Goal: Task Accomplishment & Management: Use online tool/utility

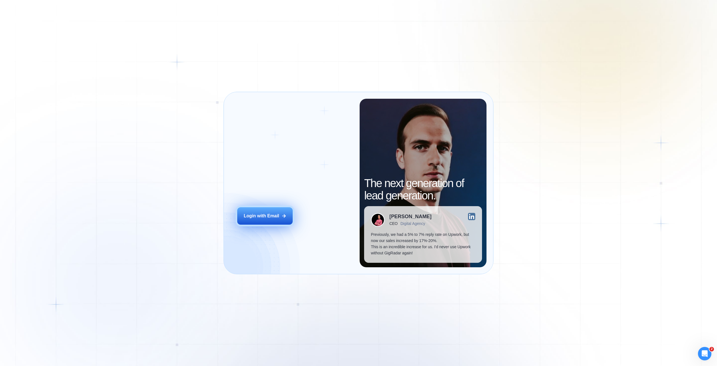
click at [268, 214] on div "Login with Email" at bounding box center [262, 216] width 36 height 6
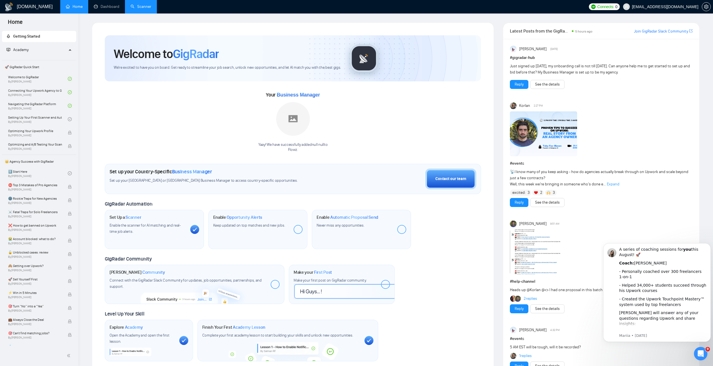
click at [147, 7] on link "Scanner" at bounding box center [141, 6] width 21 height 5
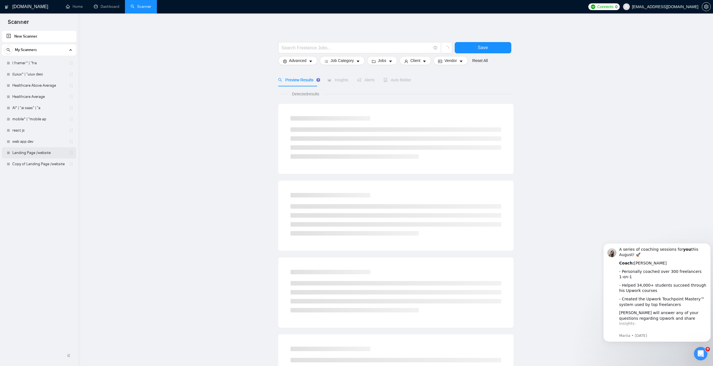
click at [31, 154] on link "Landing Page /website" at bounding box center [38, 152] width 53 height 11
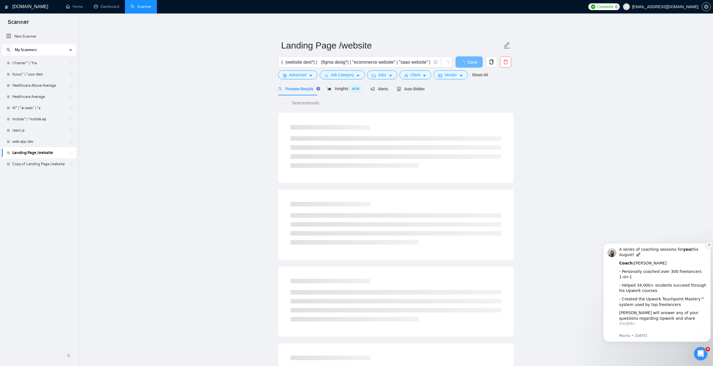
click at [709, 245] on icon "Dismiss notification" at bounding box center [709, 245] width 2 height 2
click at [336, 92] on div "Insights NEW" at bounding box center [345, 88] width 34 height 6
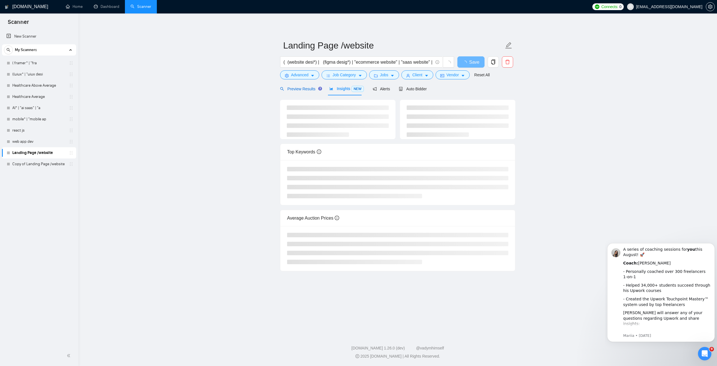
click at [305, 90] on span "Preview Results" at bounding box center [300, 89] width 40 height 4
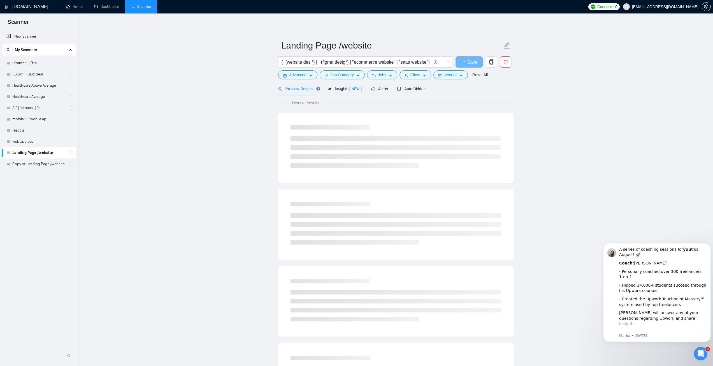
click at [632, 203] on main "Landing Page /website ( (website desi*) | (figma desig*) | "ecommerce website" …" at bounding box center [395, 255] width 617 height 467
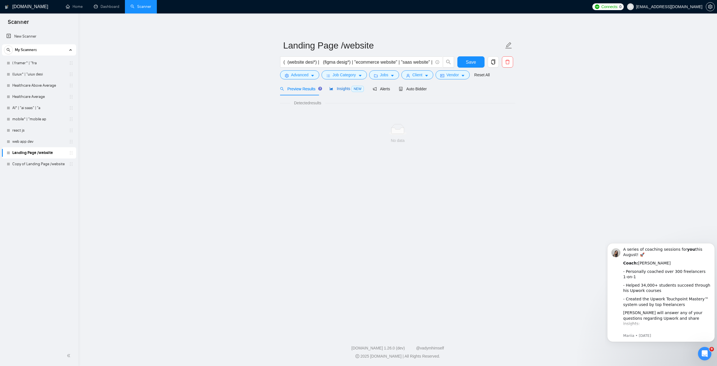
click at [338, 89] on span "Insights NEW" at bounding box center [347, 88] width 34 height 4
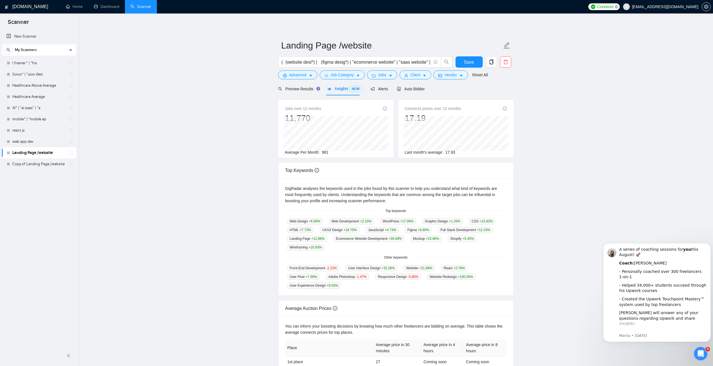
click at [313, 80] on form "Landing Page /website ( (website desi*) | (figma desig*) | "ecommerce website" …" at bounding box center [395, 59] width 235 height 46
click at [305, 75] on span "Advanced" at bounding box center [297, 75] width 17 height 6
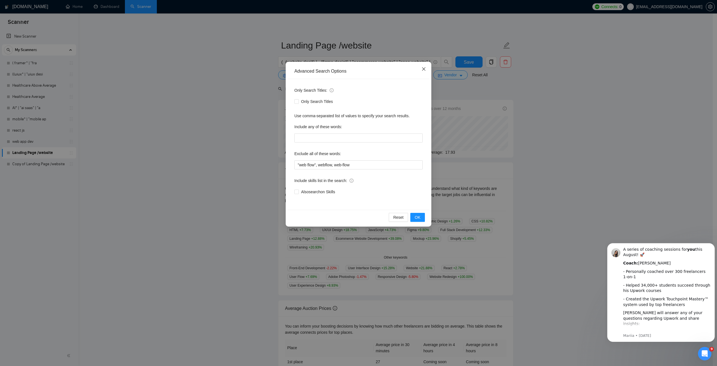
click at [424, 69] on icon "close" at bounding box center [423, 68] width 3 height 3
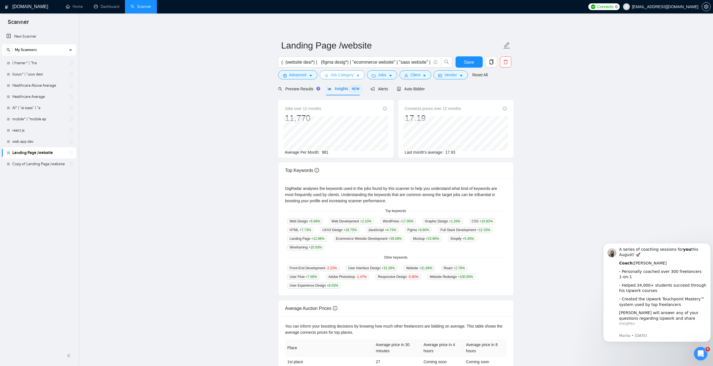
click at [335, 78] on span "Job Category" at bounding box center [342, 75] width 23 height 6
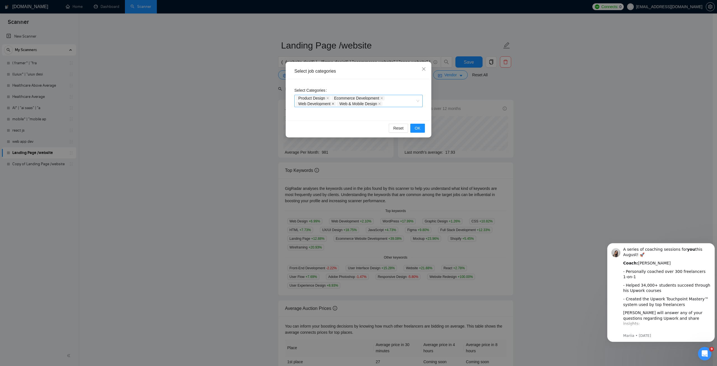
click at [333, 104] on icon "close" at bounding box center [333, 103] width 3 height 3
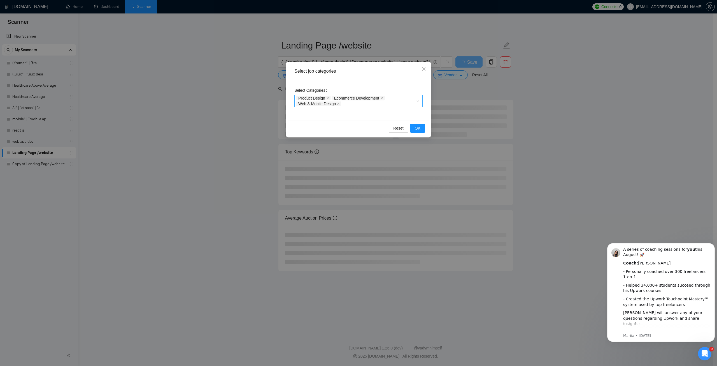
click at [381, 98] on icon "close" at bounding box center [382, 98] width 2 height 2
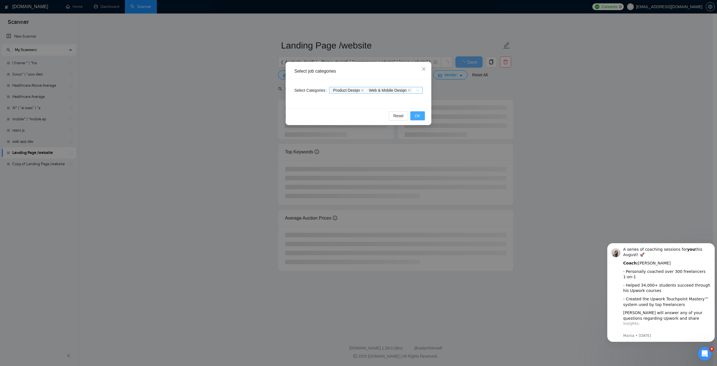
click at [419, 117] on span "OK" at bounding box center [418, 116] width 6 height 6
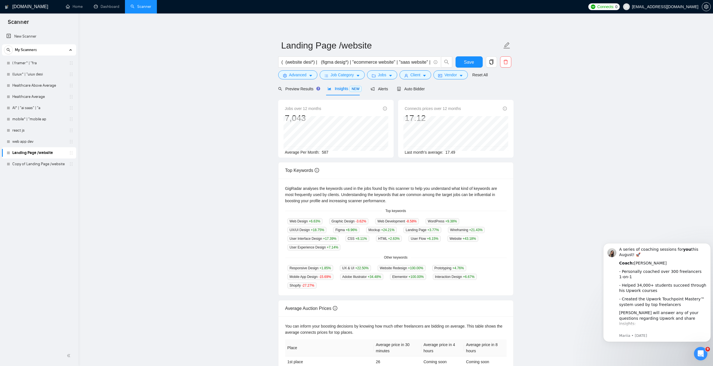
click at [575, 204] on main "Landing Page /website ( (website desi*) | (figma desig*) | "ecommerce website" …" at bounding box center [395, 214] width 617 height 384
click at [389, 76] on icon "caret-down" at bounding box center [391, 76] width 4 height 4
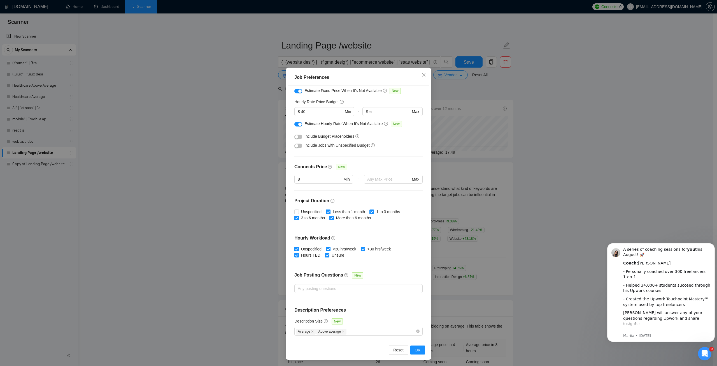
scroll to position [15, 0]
click at [423, 78] on span "Close" at bounding box center [423, 74] width 15 height 15
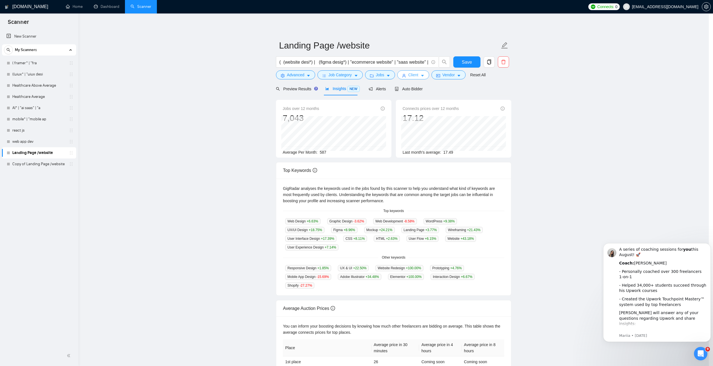
click at [410, 77] on span "Client" at bounding box center [413, 75] width 10 height 6
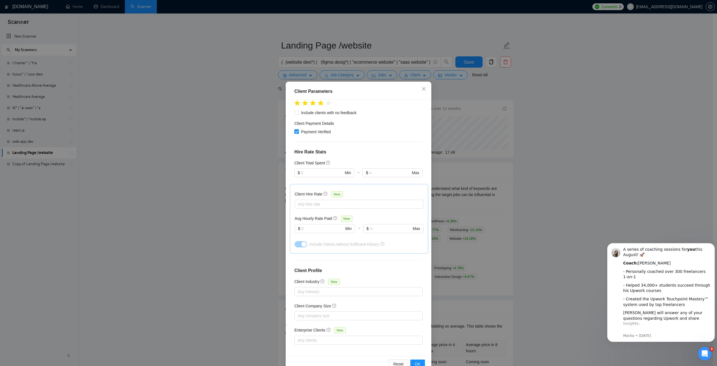
scroll to position [92, 0]
click at [310, 174] on input "text" at bounding box center [322, 172] width 42 height 6
click at [305, 174] on input "text" at bounding box center [322, 172] width 42 height 6
type input "2500"
drag, startPoint x: 374, startPoint y: 149, endPoint x: 376, endPoint y: 154, distance: 5.0
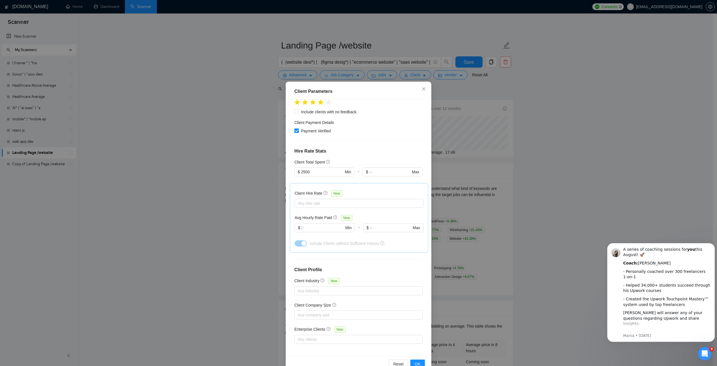
click at [374, 149] on h4 "Hire Rate Stats" at bounding box center [359, 151] width 128 height 7
click at [312, 206] on div "Any hire rate" at bounding box center [359, 203] width 129 height 9
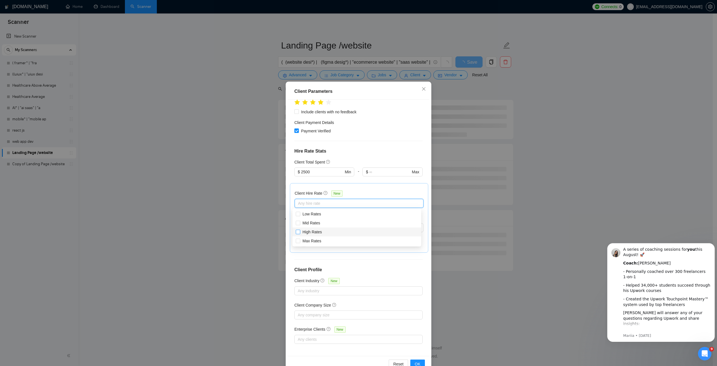
click at [314, 230] on span "High Rates" at bounding box center [312, 232] width 19 height 4
click at [300, 230] on input "High Rates" at bounding box center [298, 232] width 4 height 4
checkbox input "true"
click at [312, 239] on span "Max Rates" at bounding box center [312, 240] width 19 height 4
click at [300, 239] on input "Max Rates" at bounding box center [298, 240] width 4 height 4
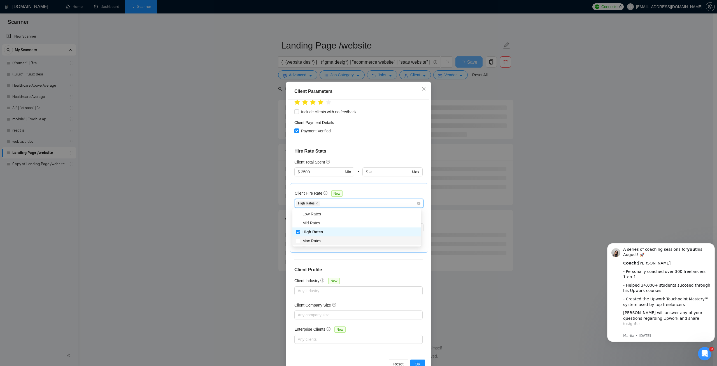
checkbox input "true"
click at [310, 224] on span "Mid Rates" at bounding box center [312, 223] width 18 height 4
click at [300, 224] on input "Mid Rates" at bounding box center [298, 223] width 4 height 4
checkbox input "true"
click at [417, 362] on span "OK" at bounding box center [418, 364] width 6 height 6
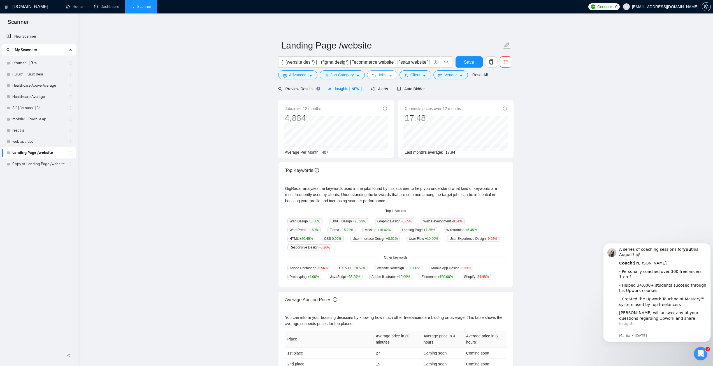
click at [389, 74] on icon "caret-down" at bounding box center [391, 76] width 4 height 4
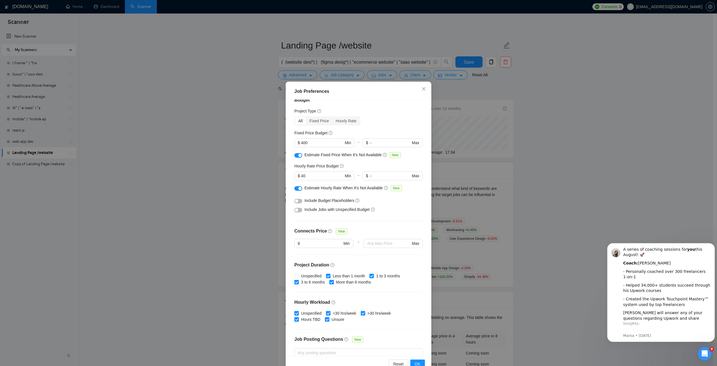
scroll to position [0, 0]
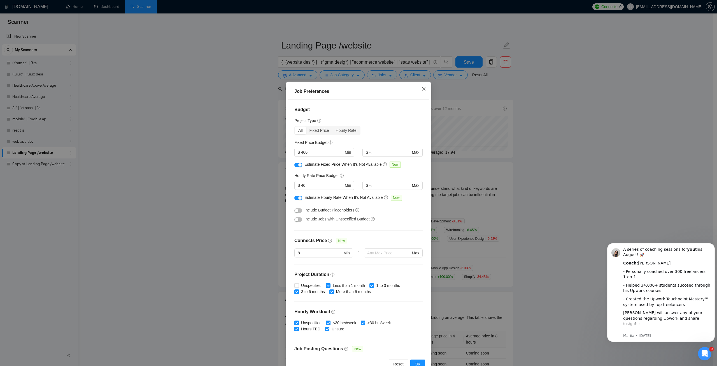
click at [422, 88] on icon "close" at bounding box center [424, 89] width 4 height 4
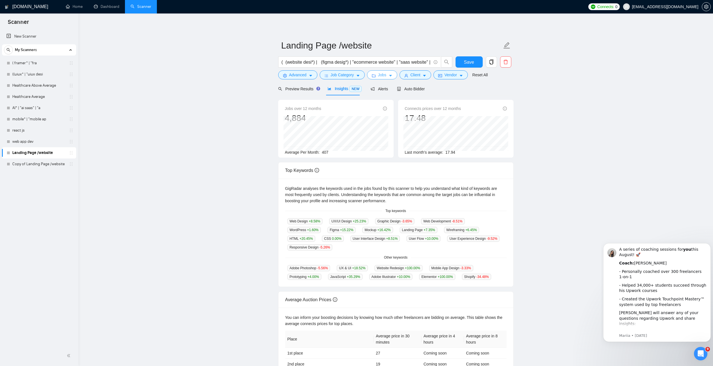
click at [384, 78] on span "Jobs" at bounding box center [382, 75] width 8 height 6
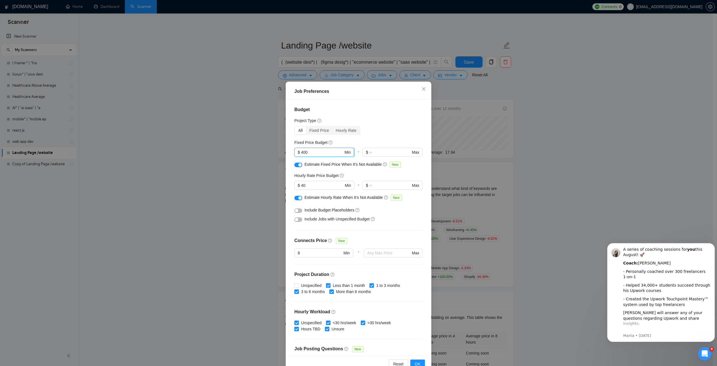
drag, startPoint x: 308, startPoint y: 154, endPoint x: 300, endPoint y: 153, distance: 8.4
click at [301, 153] on input "400" at bounding box center [322, 152] width 42 height 6
type input "600"
click at [366, 133] on div "All Fixed Price Hourly Rate" at bounding box center [359, 130] width 128 height 9
click at [301, 184] on input "40" at bounding box center [322, 185] width 42 height 6
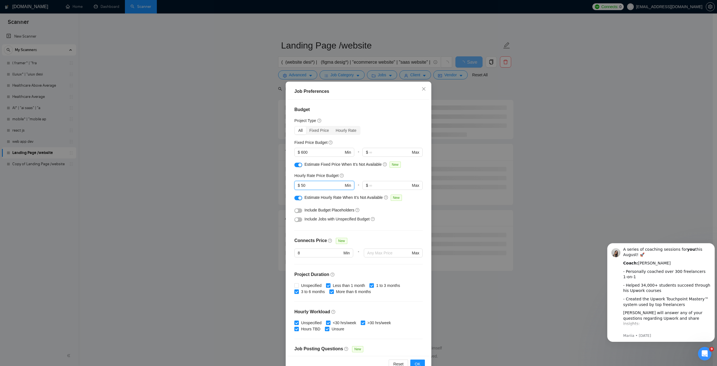
type input "50"
click at [376, 131] on div "All Fixed Price Hourly Rate" at bounding box center [359, 130] width 128 height 9
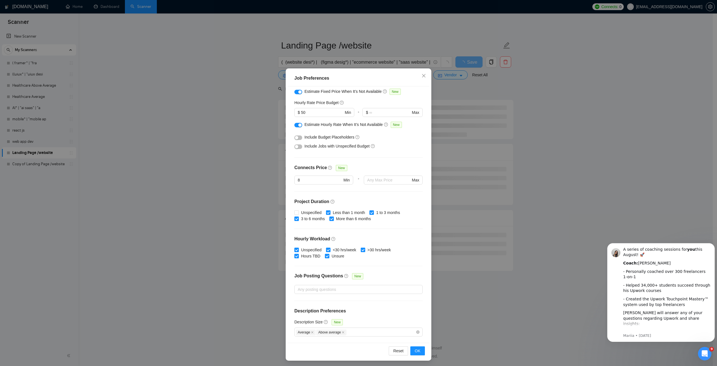
scroll to position [15, 0]
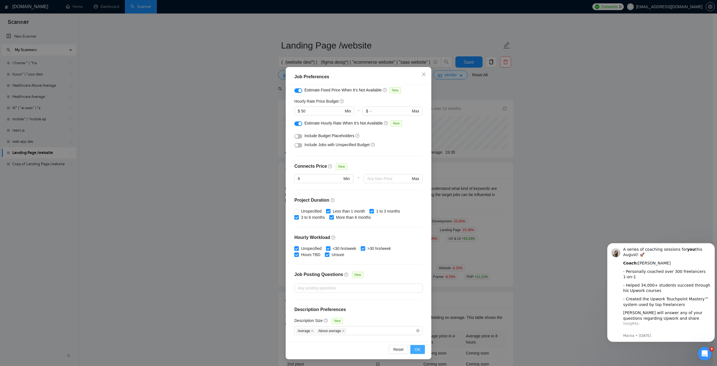
click at [417, 348] on span "OK" at bounding box center [418, 349] width 6 height 6
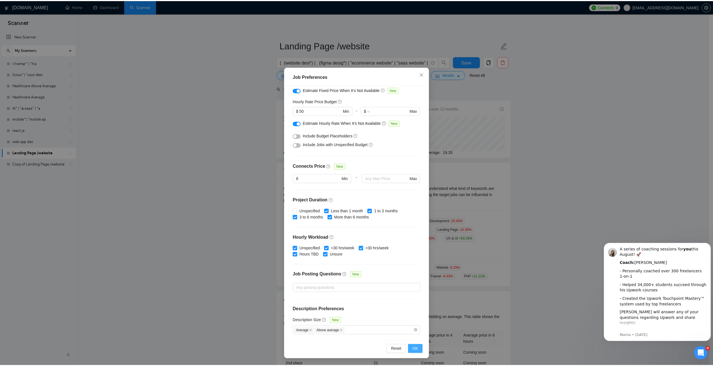
scroll to position [0, 0]
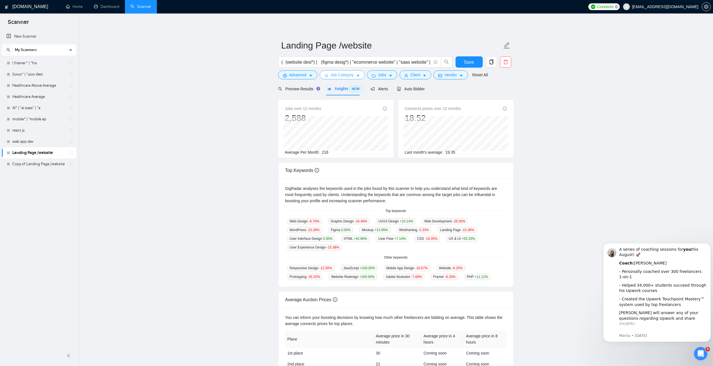
click at [356, 73] on button "Job Category" at bounding box center [342, 74] width 45 height 9
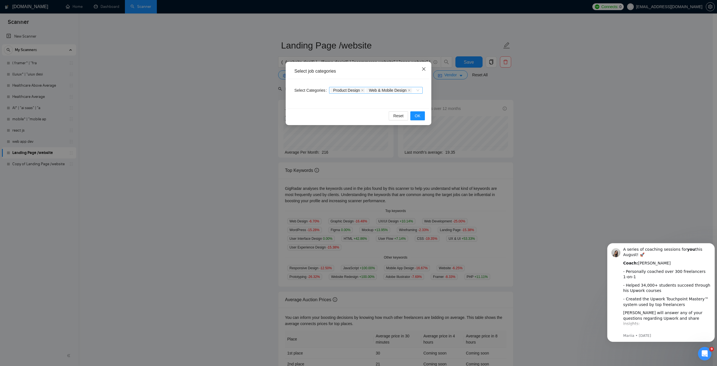
click at [423, 69] on icon "close" at bounding box center [423, 68] width 3 height 3
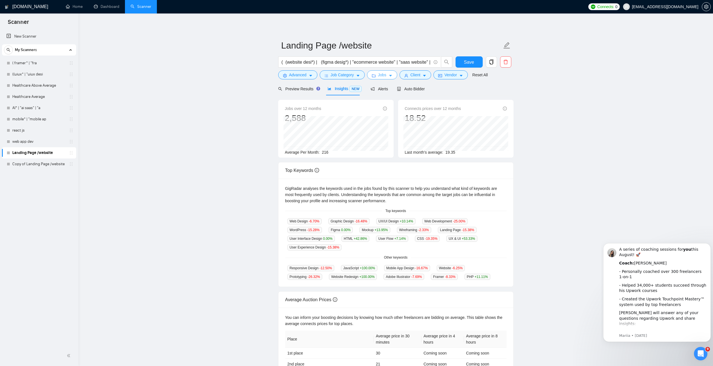
click at [386, 77] on button "Jobs" at bounding box center [382, 74] width 30 height 9
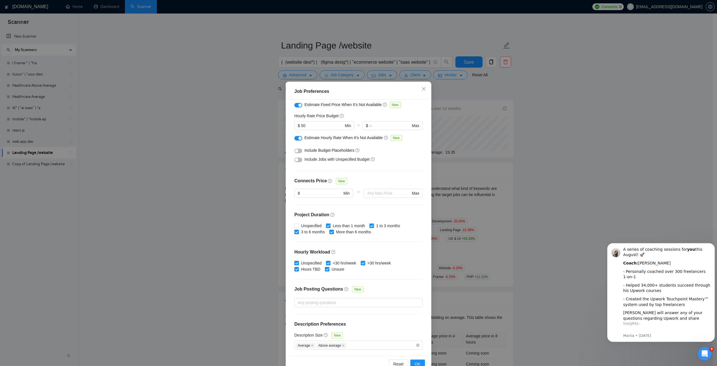
click at [423, 75] on div "Job Preferences Budget Project Type All Fixed Price Hourly Rate Fixed Price Bud…" at bounding box center [358, 183] width 717 height 366
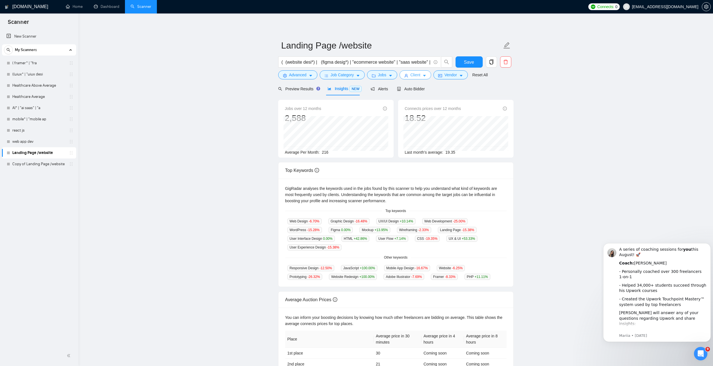
click at [413, 75] on span "Client" at bounding box center [416, 75] width 10 height 6
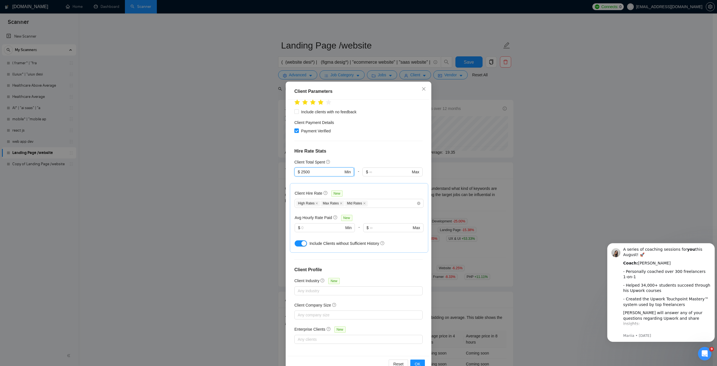
drag, startPoint x: 308, startPoint y: 172, endPoint x: 294, endPoint y: 171, distance: 14.0
click at [295, 171] on span "$ 2500 Min" at bounding box center [325, 171] width 60 height 9
type input "4000"
click at [420, 362] on button "OK" at bounding box center [418, 363] width 15 height 9
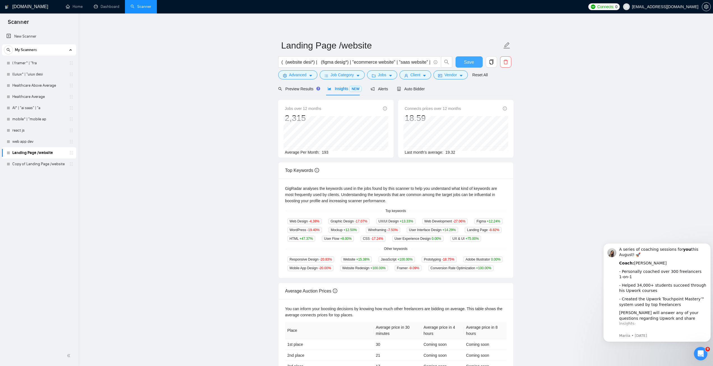
click at [461, 59] on button "Save" at bounding box center [469, 61] width 27 height 11
